Goal: Communication & Community: Answer question/provide support

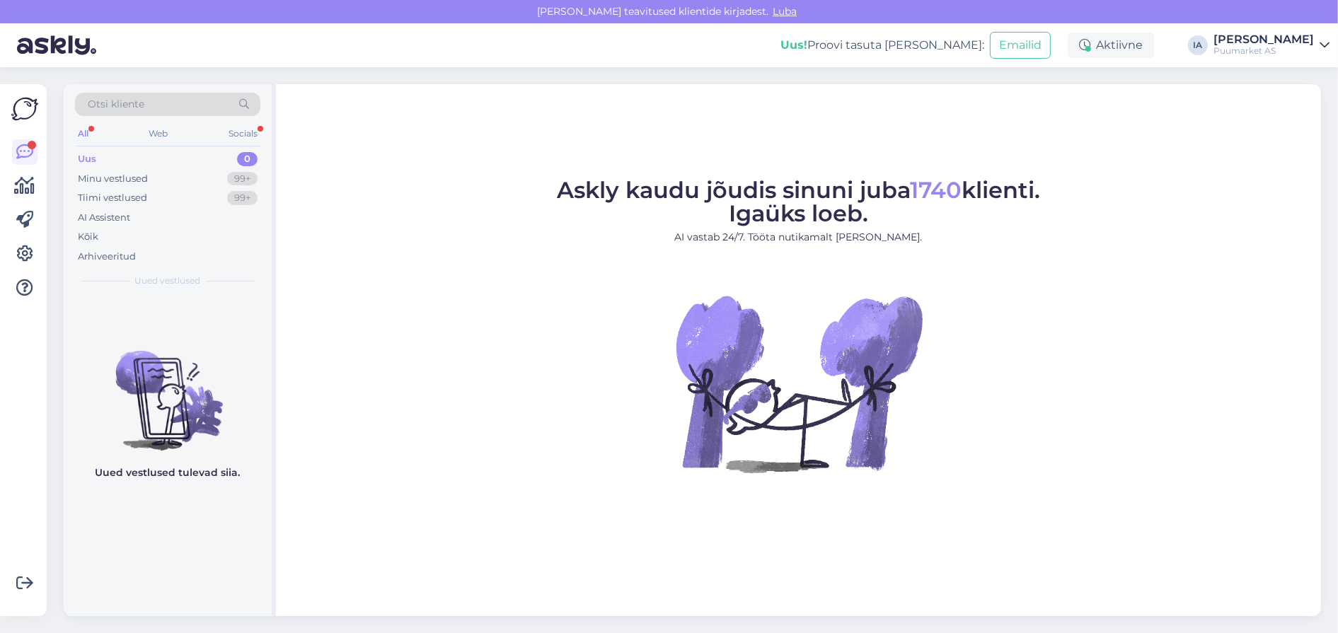
click at [110, 156] on div "Uus 0" at bounding box center [167, 159] width 185 height 20
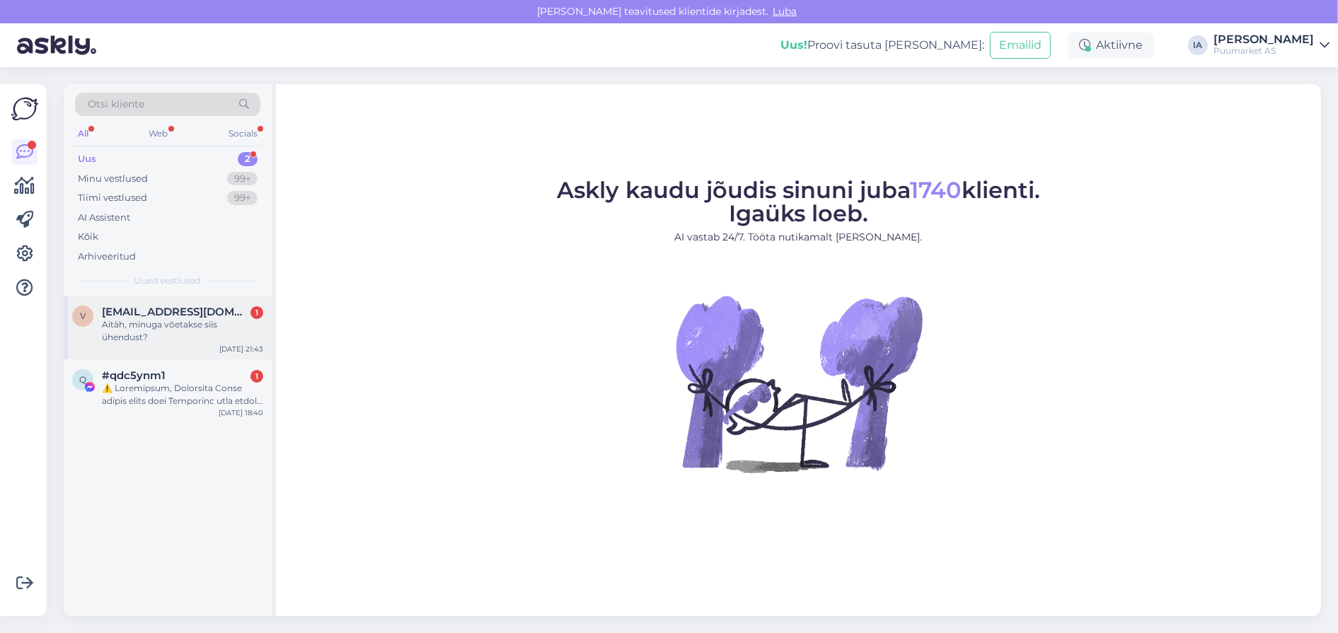
click at [157, 344] on div "Aitäh, minuga võetakse siis ühendust?" at bounding box center [182, 330] width 161 height 25
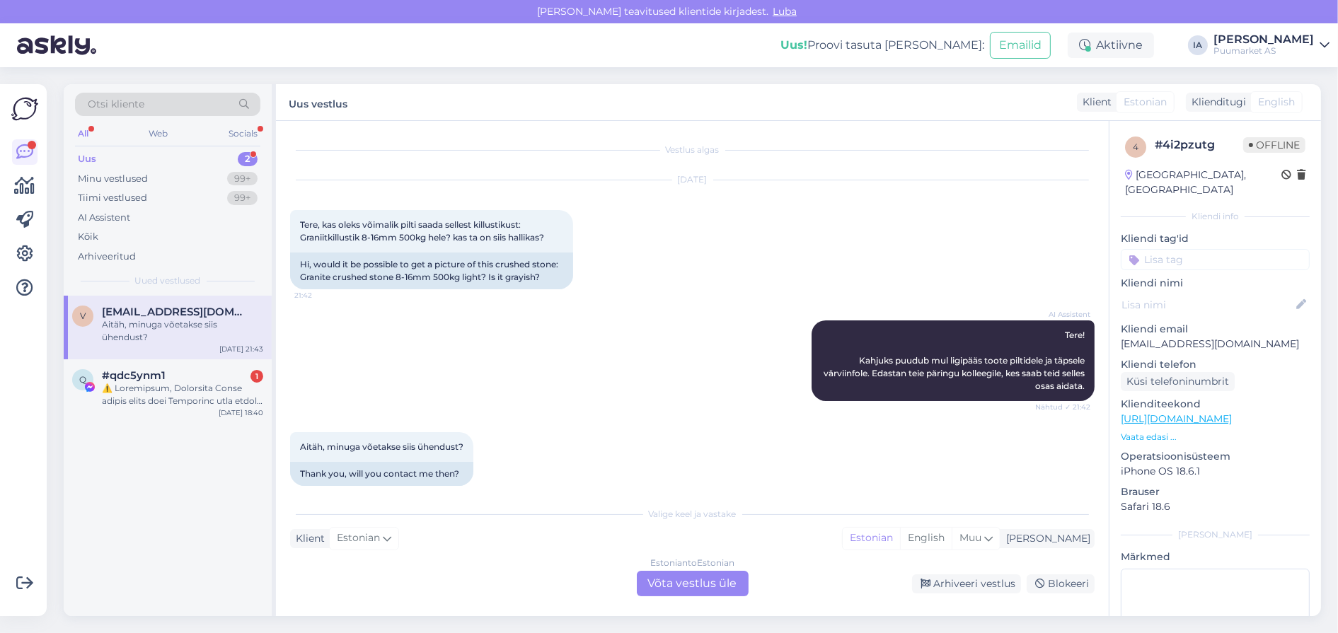
scroll to position [92, 0]
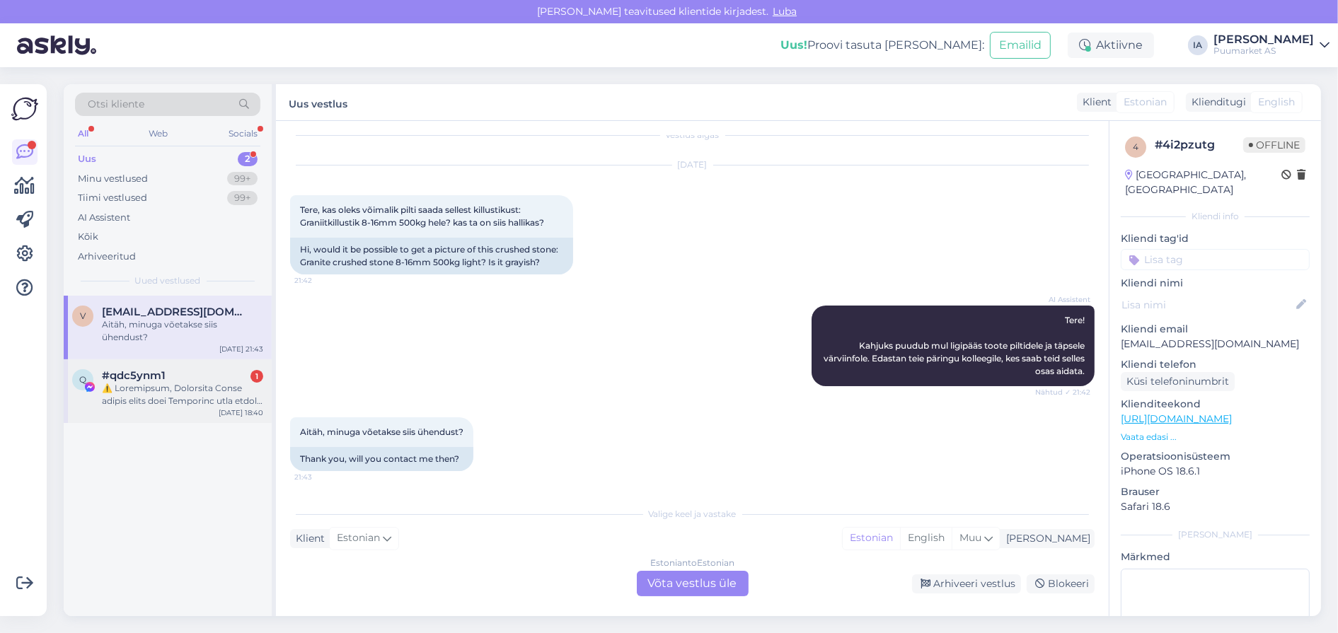
click at [180, 407] on div at bounding box center [182, 394] width 161 height 25
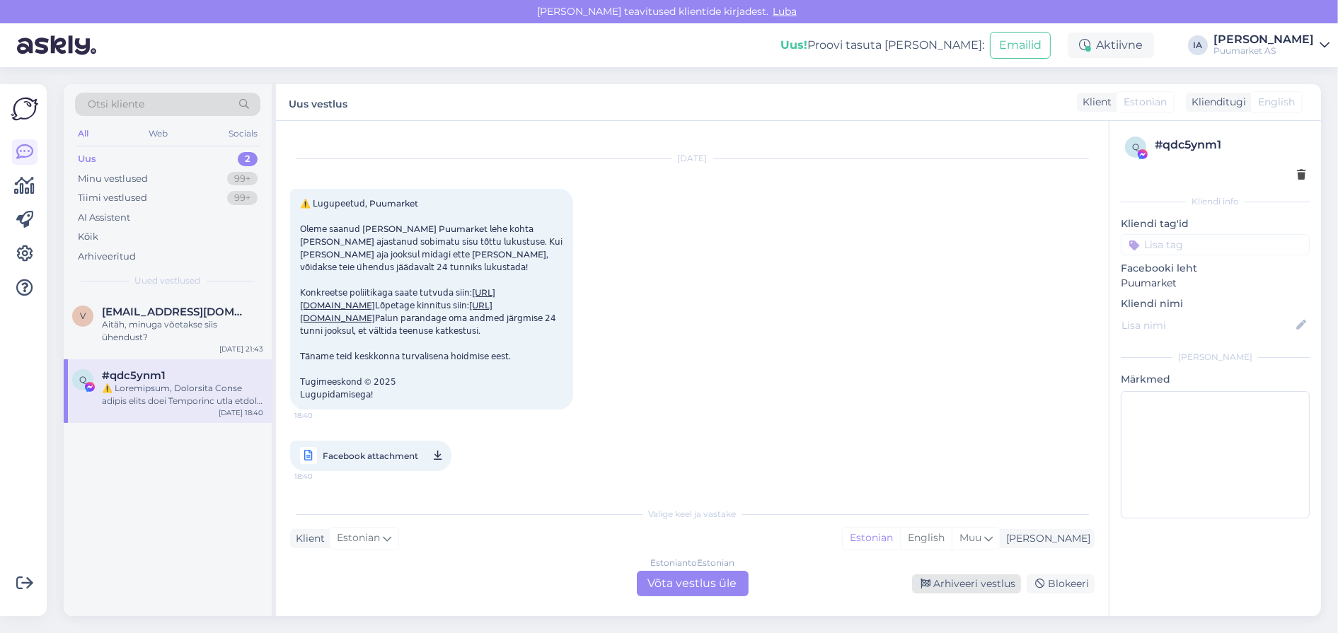
click at [983, 583] on div "Arhiveeri vestlus" at bounding box center [966, 583] width 109 height 19
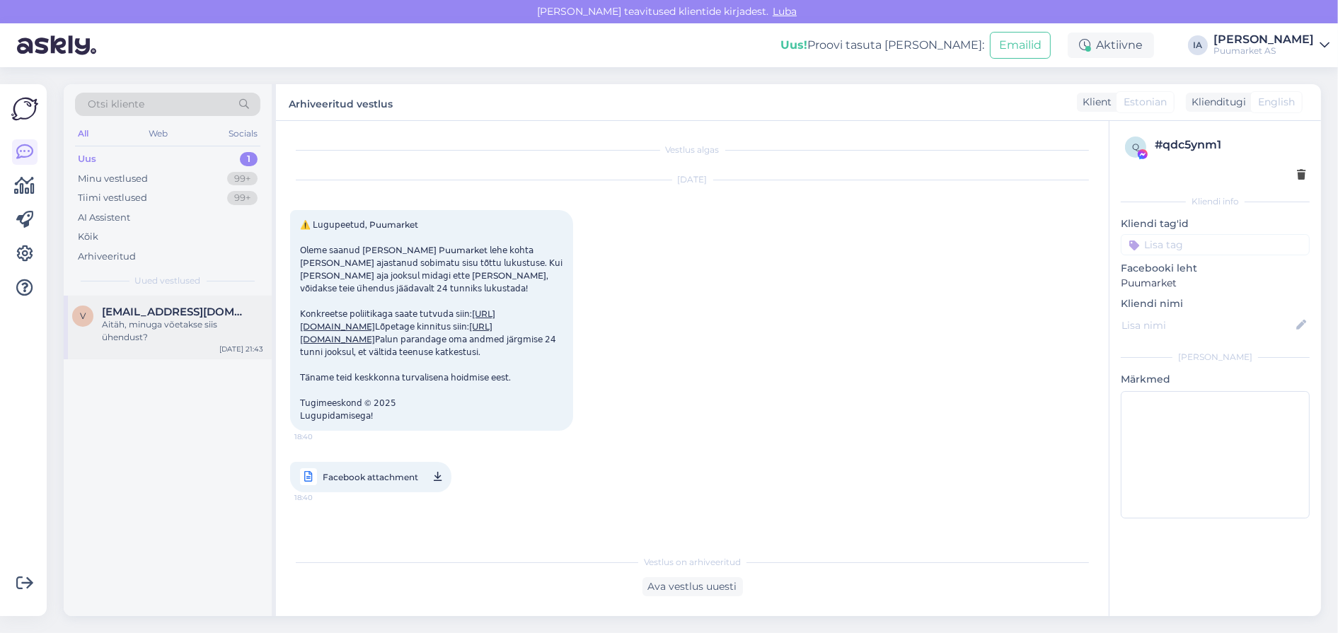
click at [154, 318] on span "[EMAIL_ADDRESS][DOMAIN_NAME]" at bounding box center [175, 312] width 147 height 13
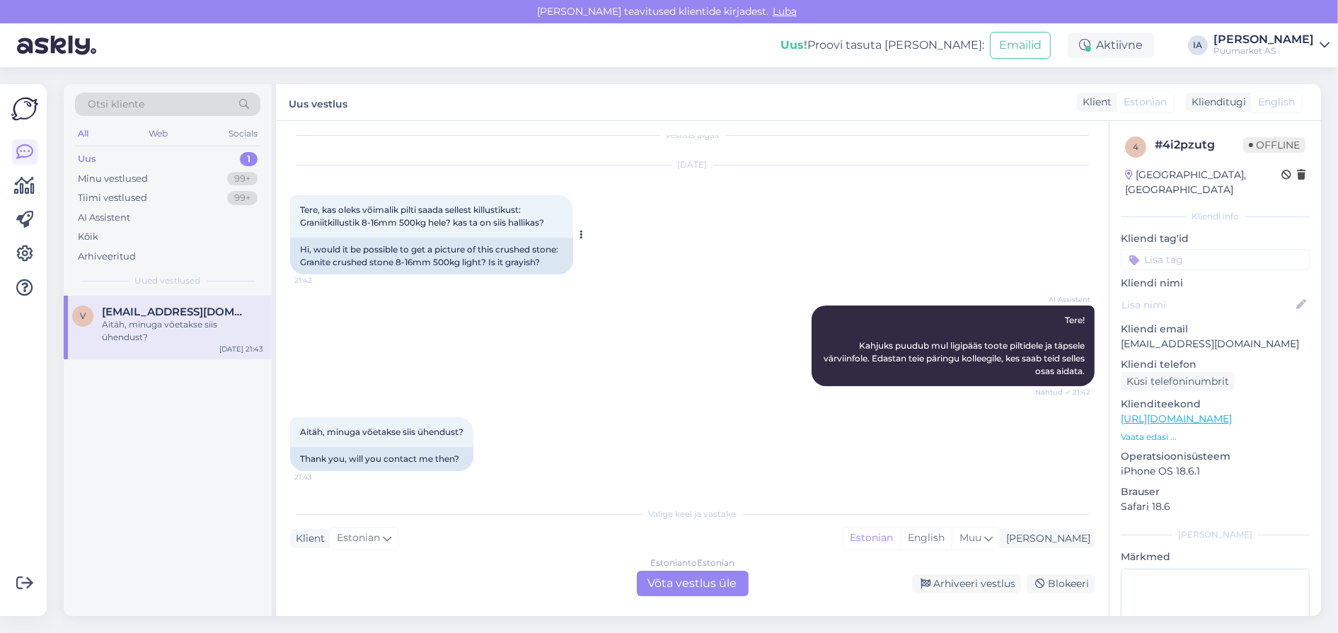
scroll to position [0, 0]
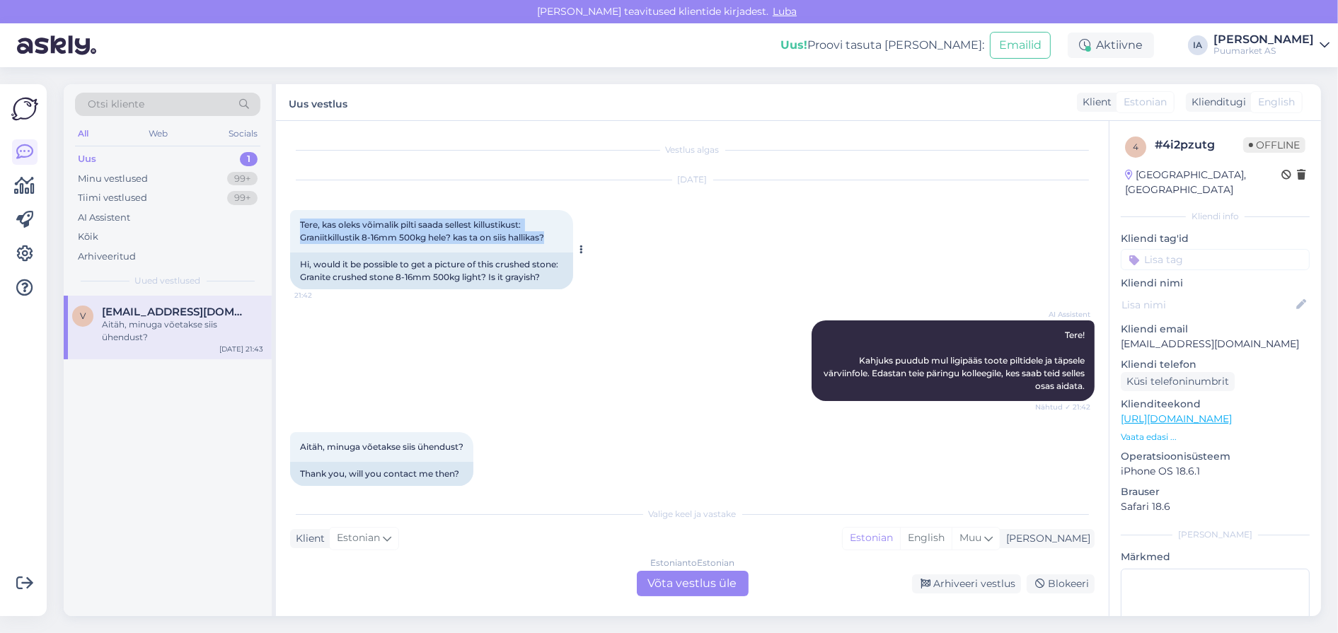
drag, startPoint x: 299, startPoint y: 233, endPoint x: 415, endPoint y: 268, distance: 121.1
click at [415, 243] on span "Tere, kas oleks võimalik pilti saada sellest killustikust: Graniitkillustik 8-1…" at bounding box center [422, 230] width 244 height 23
click at [410, 243] on span "Tere, kas oleks võimalik pilti saada sellest killustikust: Graniitkillustik 8-1…" at bounding box center [422, 230] width 244 height 23
drag, startPoint x: 363, startPoint y: 250, endPoint x: 549, endPoint y: 255, distance: 186.1
click at [544, 243] on span "Tere, kas oleks võimalik pilti saada sellest killustikust: Graniitkillustik 8-1…" at bounding box center [422, 230] width 244 height 23
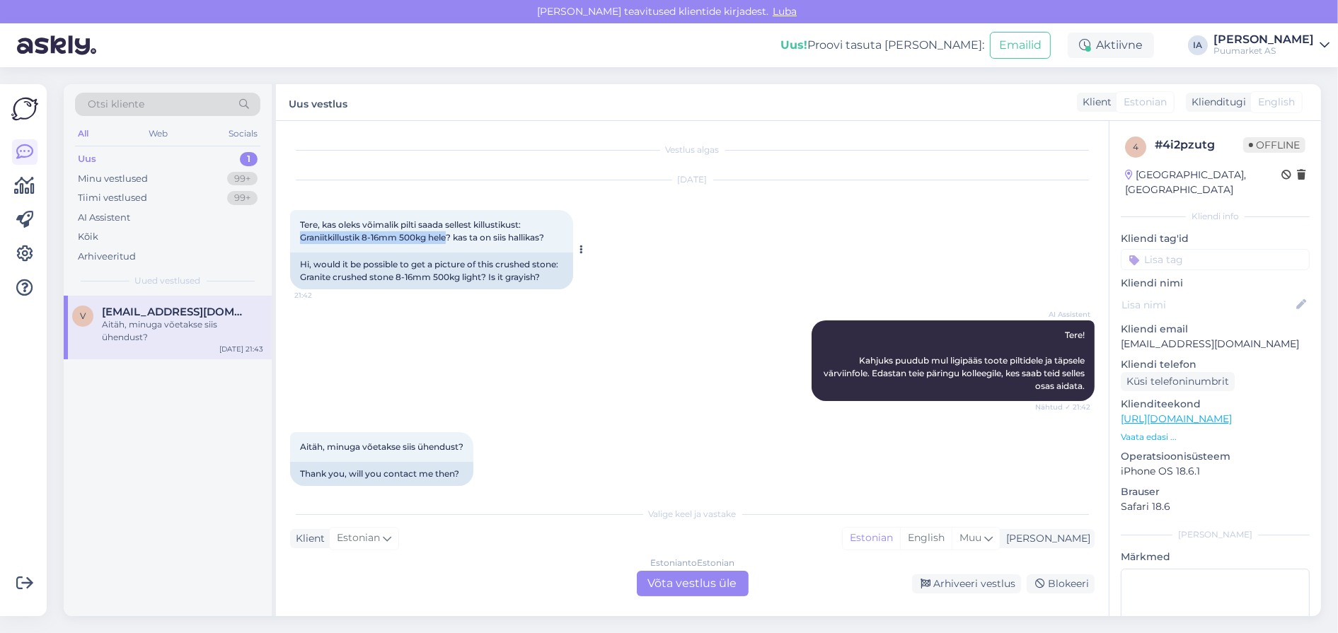
copy span "Graniitkillustik 8-16mm 500kg hele"
click at [449, 243] on span "Tere, kas oleks võimalik pilti saada sellest killustikust: Graniitkillustik 8-1…" at bounding box center [422, 230] width 244 height 23
